Goal: Check status: Check status

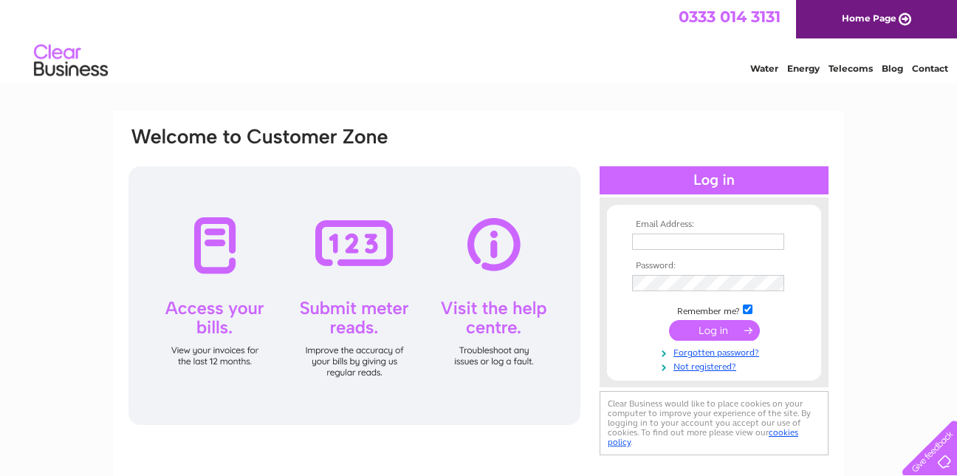
type input "[EMAIL_ADDRESS][DOMAIN_NAME]"
drag, startPoint x: 0, startPoint y: 0, endPoint x: 714, endPoint y: 329, distance: 786.3
click at [714, 329] on input "submit" at bounding box center [714, 330] width 91 height 21
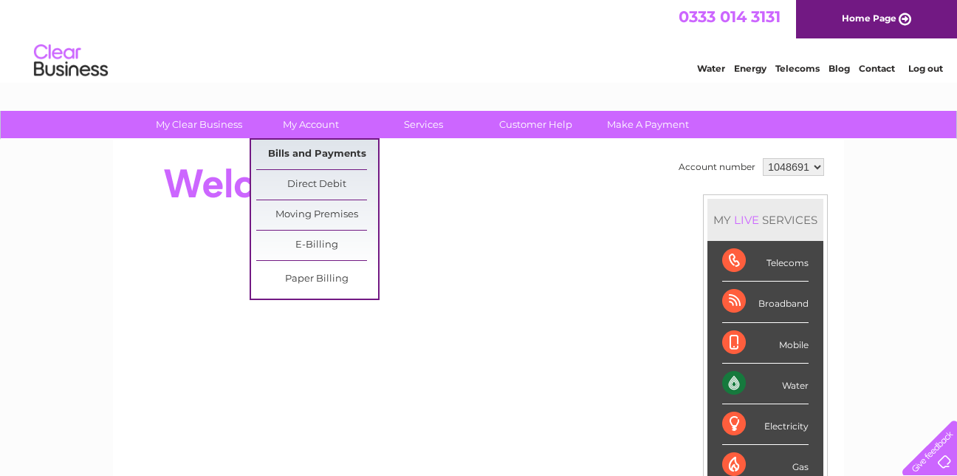
click at [303, 151] on link "Bills and Payments" at bounding box center [317, 155] width 122 height 30
